Goal: Information Seeking & Learning: Find specific fact

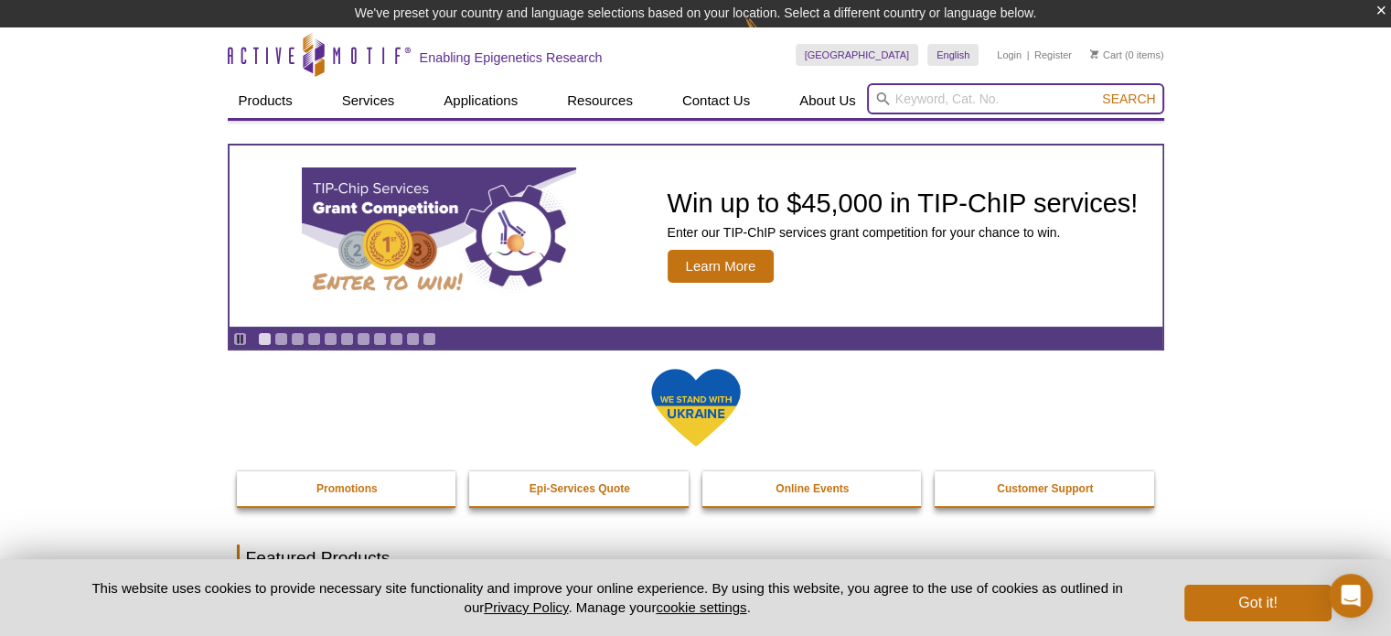
click at [1064, 104] on input "search" at bounding box center [1015, 98] width 297 height 31
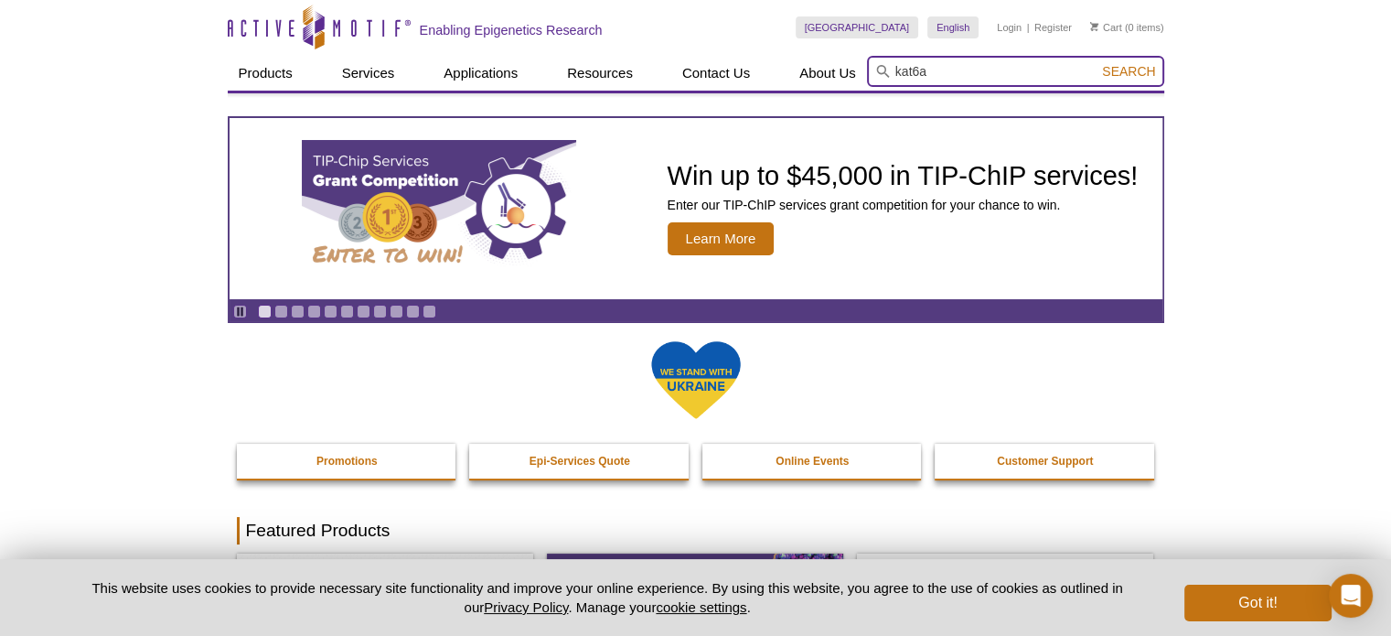
type input "kat6a"
click at [1096, 63] on button "Search" at bounding box center [1128, 71] width 64 height 16
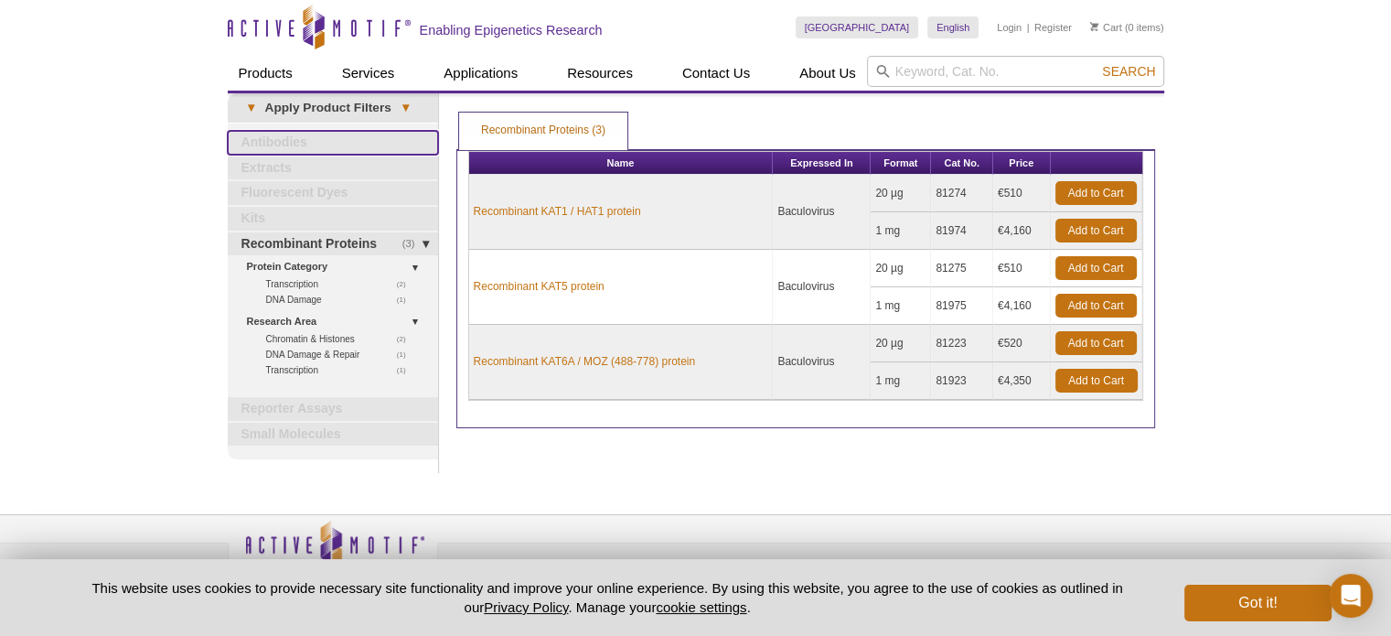
click at [284, 134] on link "Antibodies" at bounding box center [333, 143] width 210 height 24
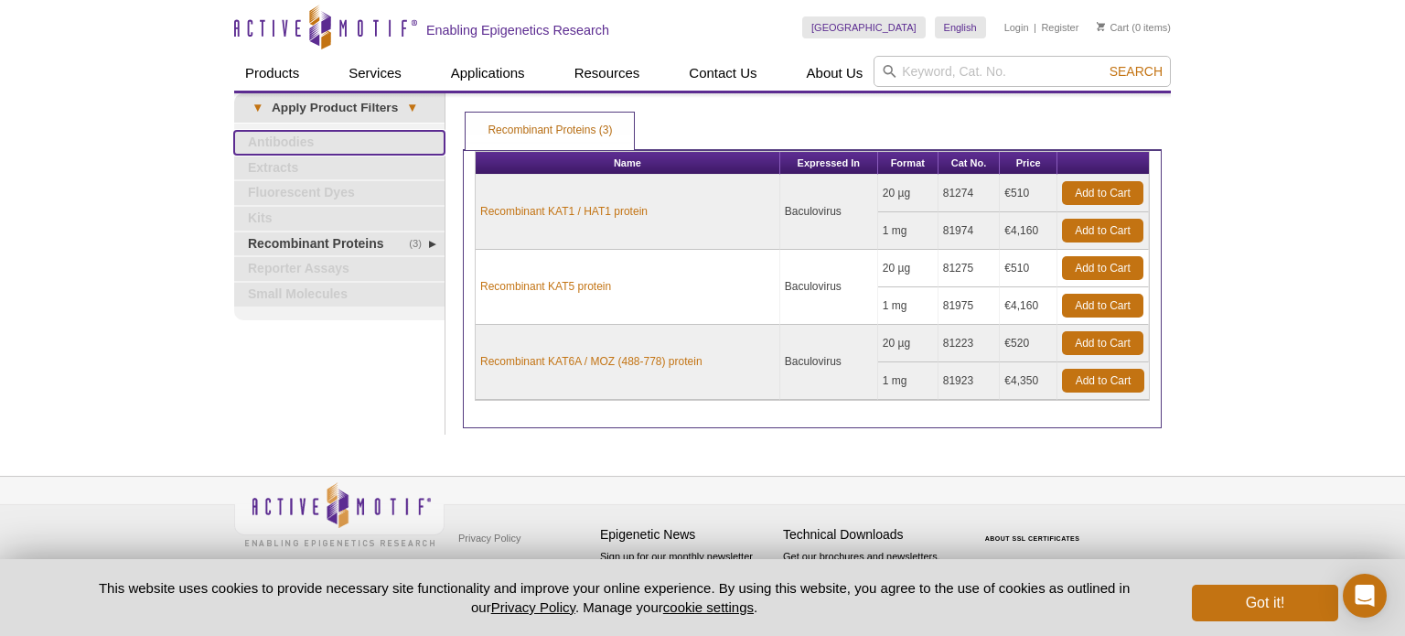
click at [284, 134] on link "Antibodies" at bounding box center [339, 143] width 210 height 24
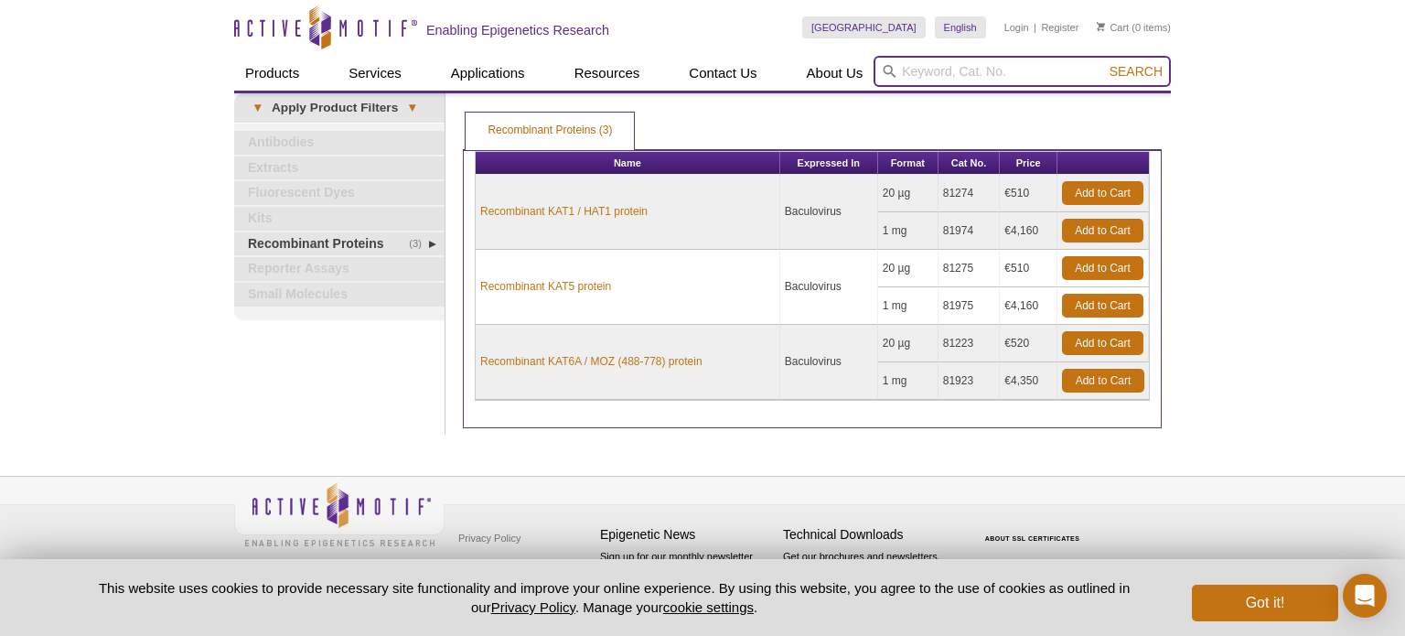
click at [909, 64] on input "search" at bounding box center [1021, 71] width 297 height 31
